Goal: Download file/media

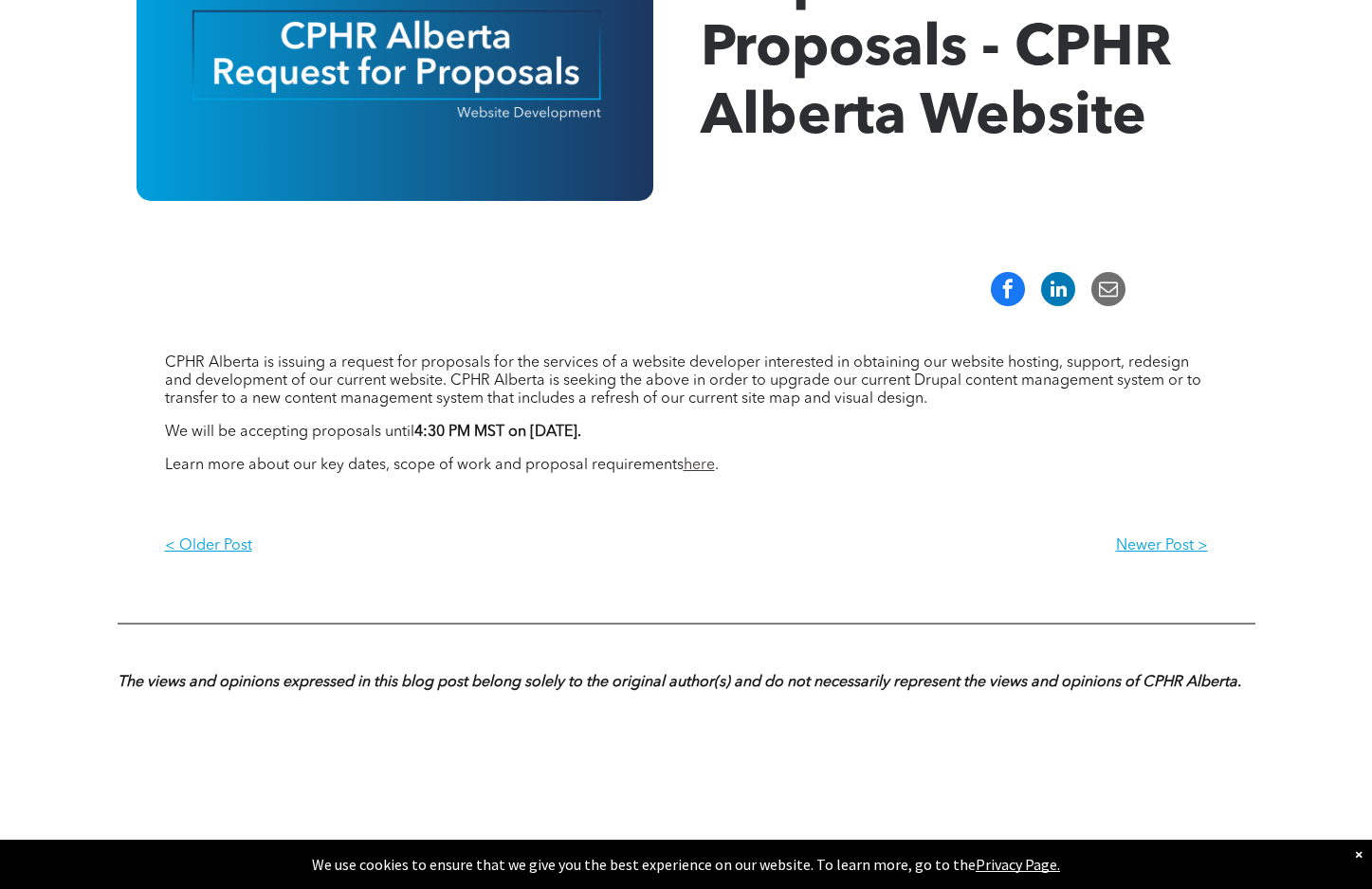
scroll to position [517, 0]
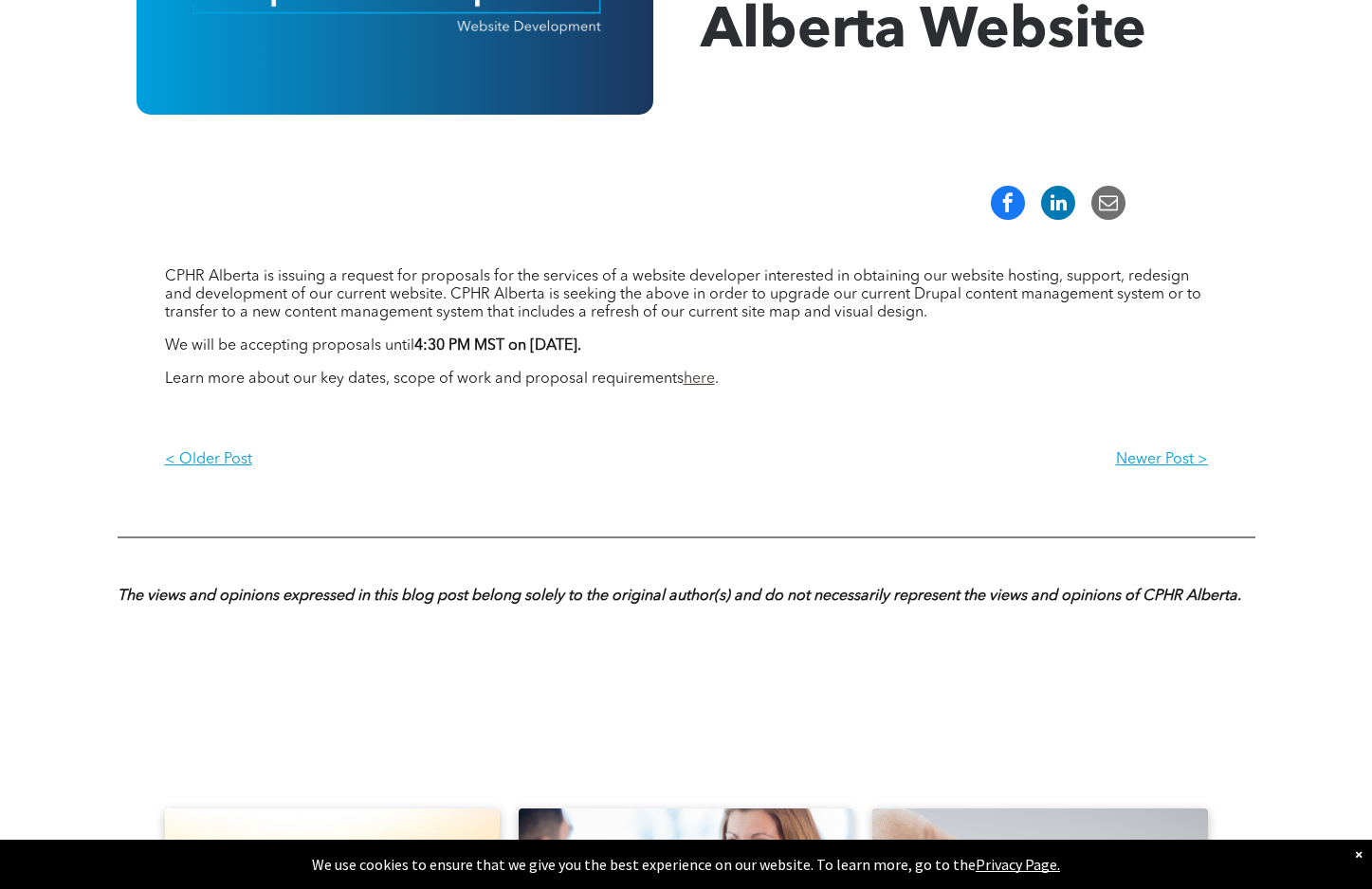
click at [687, 378] on link "here" at bounding box center [698, 378] width 31 height 15
